Goal: Navigation & Orientation: Find specific page/section

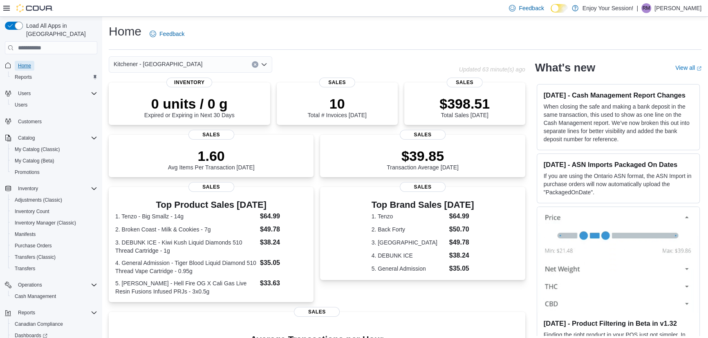
click at [22, 63] on span "Home" at bounding box center [24, 66] width 13 height 7
drag, startPoint x: 23, startPoint y: 54, endPoint x: 28, endPoint y: 47, distance: 8.4
click at [24, 63] on span "Home" at bounding box center [24, 66] width 13 height 7
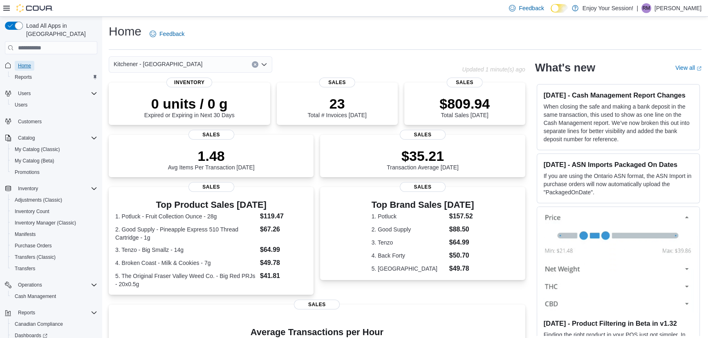
click at [29, 63] on span "Home" at bounding box center [24, 66] width 13 height 7
click at [20, 63] on span "Home" at bounding box center [24, 66] width 13 height 7
drag, startPoint x: 25, startPoint y: 53, endPoint x: 28, endPoint y: 45, distance: 8.0
click at [25, 61] on span "Home" at bounding box center [24, 66] width 13 height 10
click at [22, 63] on span "Home" at bounding box center [24, 66] width 13 height 7
